Goal: Check status: Check status

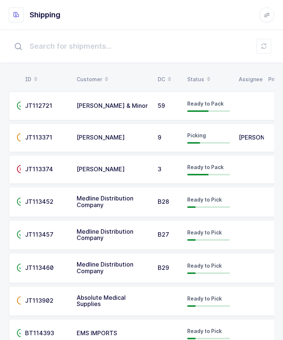
click at [260, 143] on td "[PERSON_NAME]" at bounding box center [250, 137] width 30 height 29
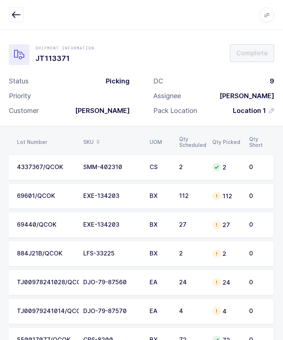
click at [17, 17] on icon "button" at bounding box center [16, 14] width 9 height 9
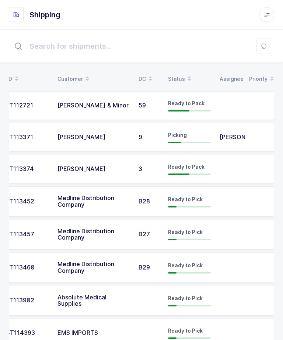
click at [243, 209] on td at bounding box center [230, 202] width 30 height 30
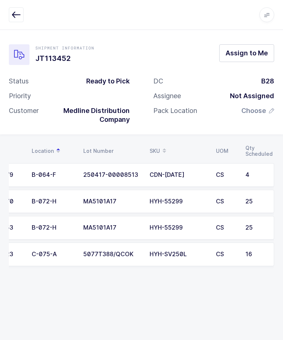
scroll to position [0, 33]
click at [10, 20] on button "button" at bounding box center [16, 14] width 15 height 15
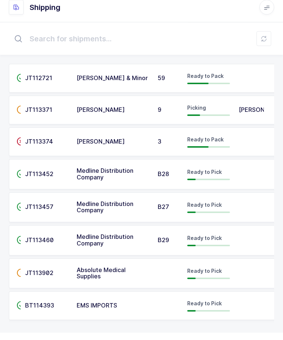
scroll to position [1, 0]
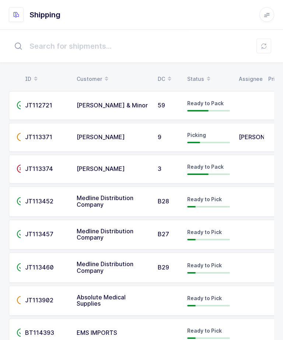
click at [242, 231] on td at bounding box center [250, 235] width 30 height 30
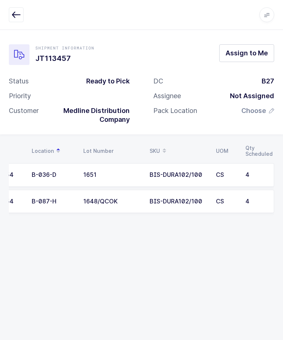
scroll to position [0, 33]
click at [10, 18] on button "button" at bounding box center [16, 14] width 15 height 15
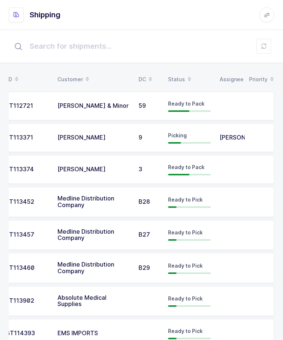
scroll to position [0, 19]
click at [228, 268] on td at bounding box center [230, 268] width 30 height 30
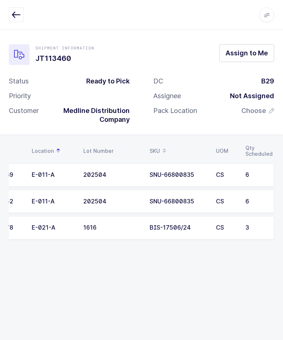
scroll to position [0, 33]
click at [17, 14] on icon "button" at bounding box center [16, 14] width 9 height 9
